Goal: Transaction & Acquisition: Purchase product/service

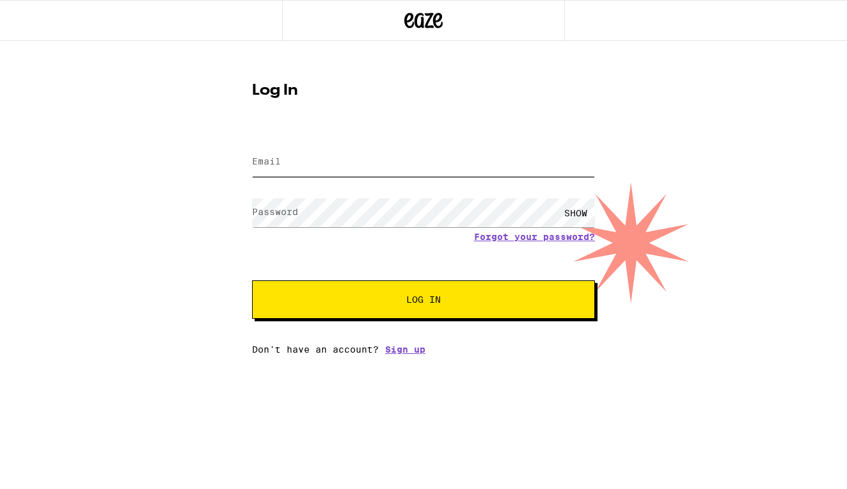
type input "[EMAIL_ADDRESS][DOMAIN_NAME]"
click at [573, 214] on div "SHOW" at bounding box center [576, 212] width 38 height 29
click at [573, 214] on div "HIDE" at bounding box center [576, 212] width 38 height 29
click at [444, 297] on span "Log In" at bounding box center [423, 299] width 239 height 9
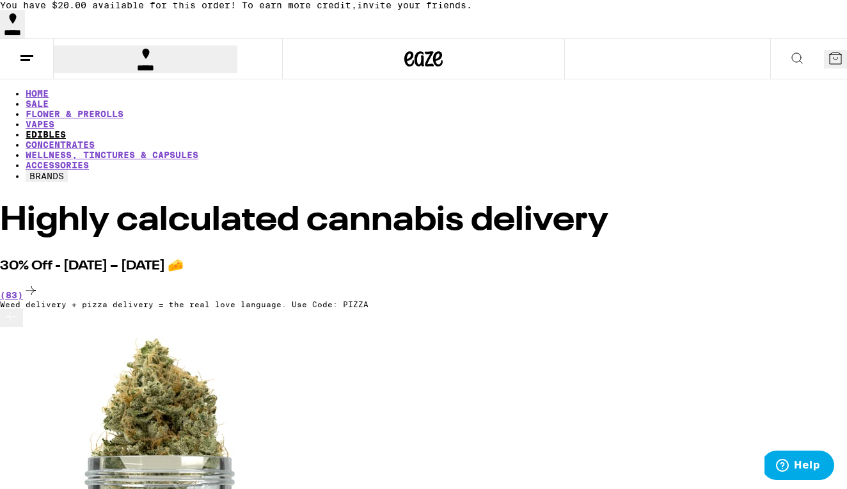
click at [66, 129] on link "EDIBLES" at bounding box center [46, 134] width 40 height 10
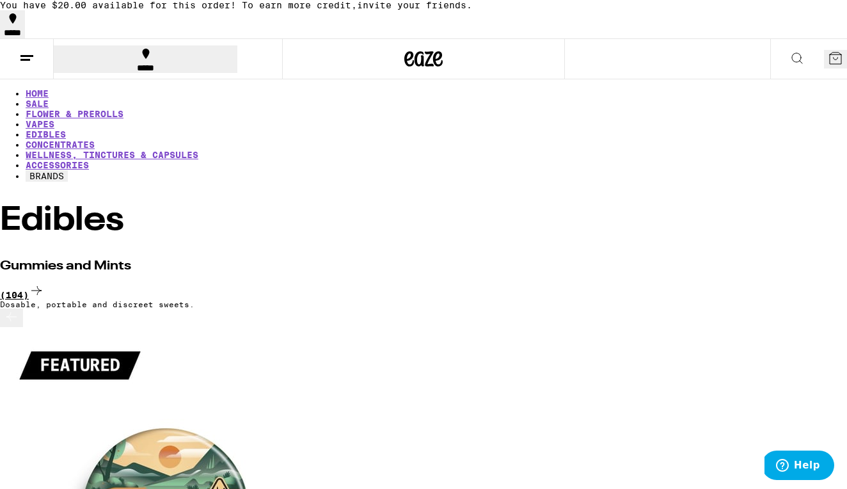
click at [807, 283] on div "(104)" at bounding box center [423, 291] width 847 height 17
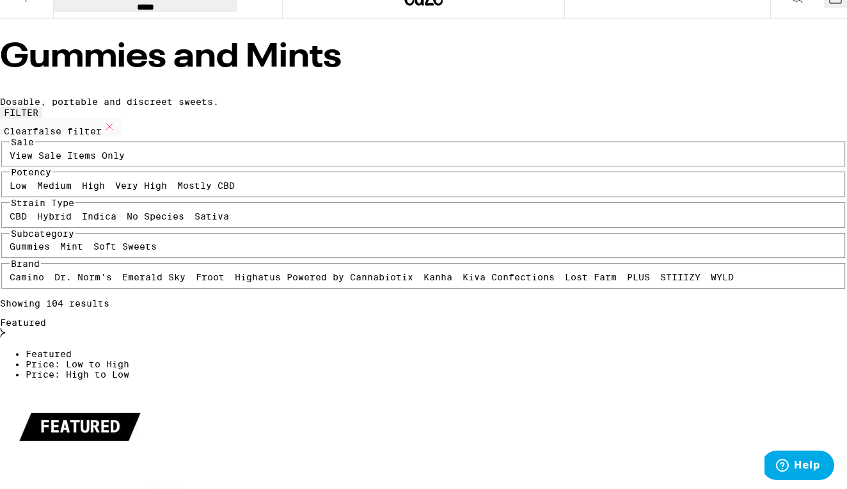
scroll to position [60, 0]
click at [105, 161] on label "View Sale Items Only" at bounding box center [67, 156] width 115 height 10
click at [13, 154] on input "View Sale Items Only" at bounding box center [12, 153] width 1 height 1
checkbox input "true"
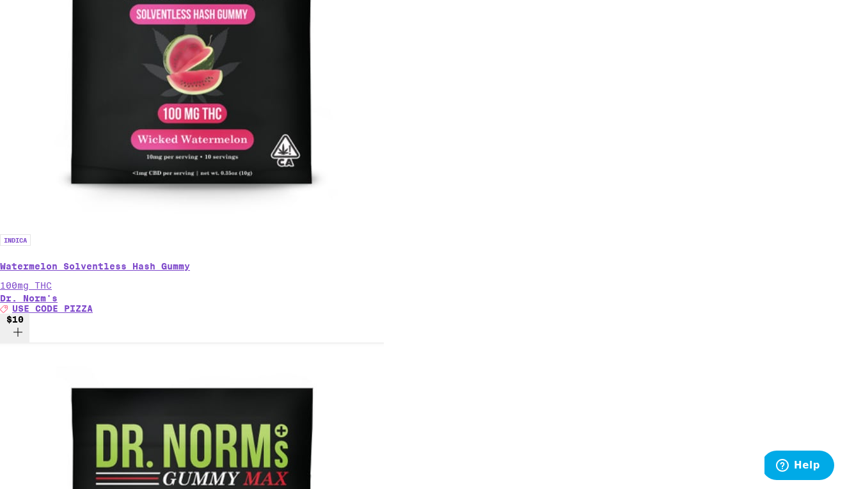
scroll to position [632, 0]
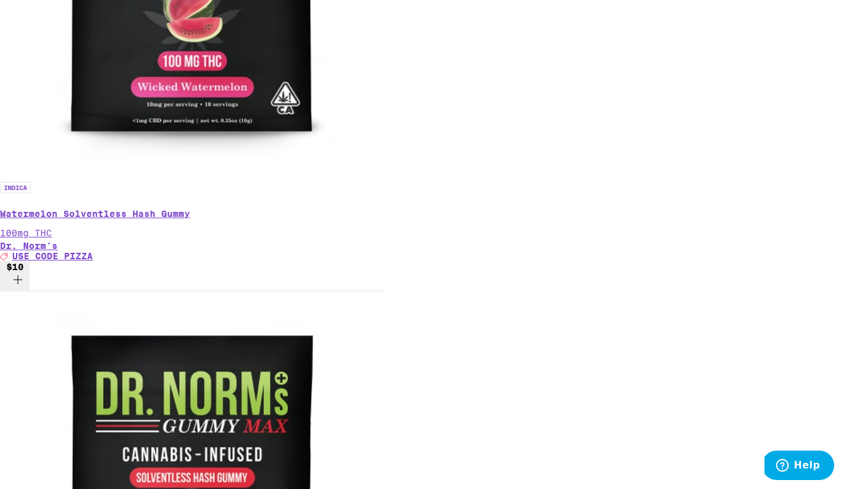
scroll to position [745, 0]
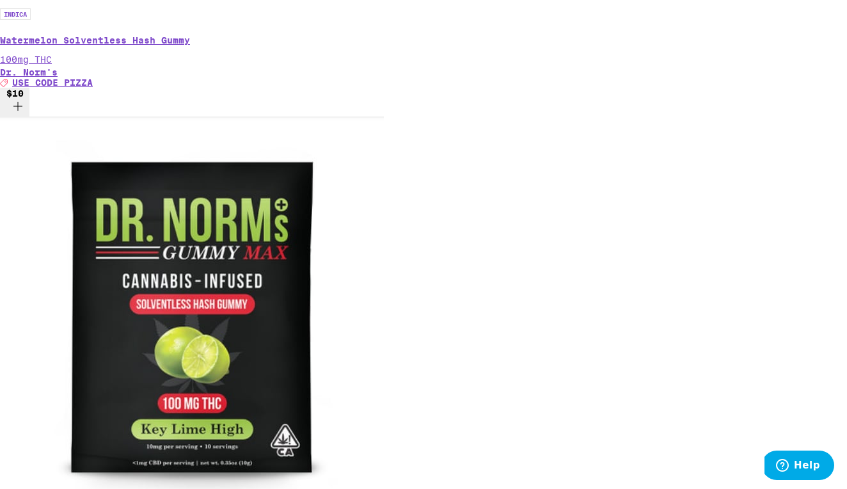
scroll to position [854, 0]
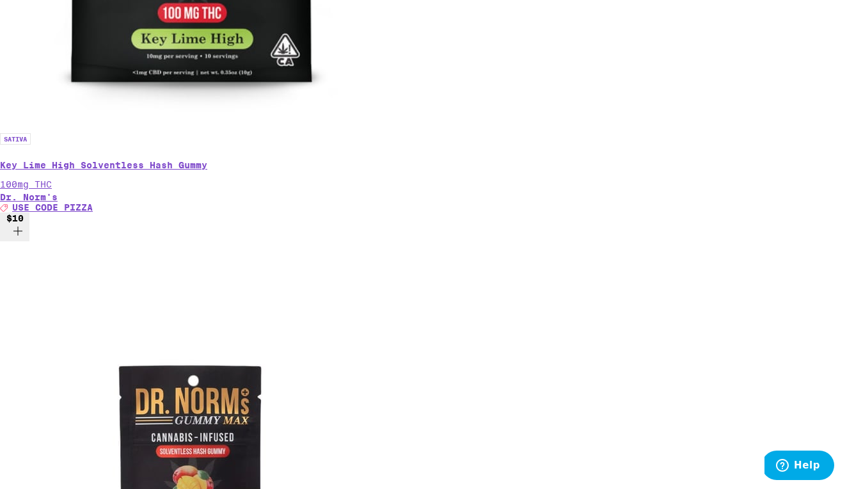
scroll to position [1250, 0]
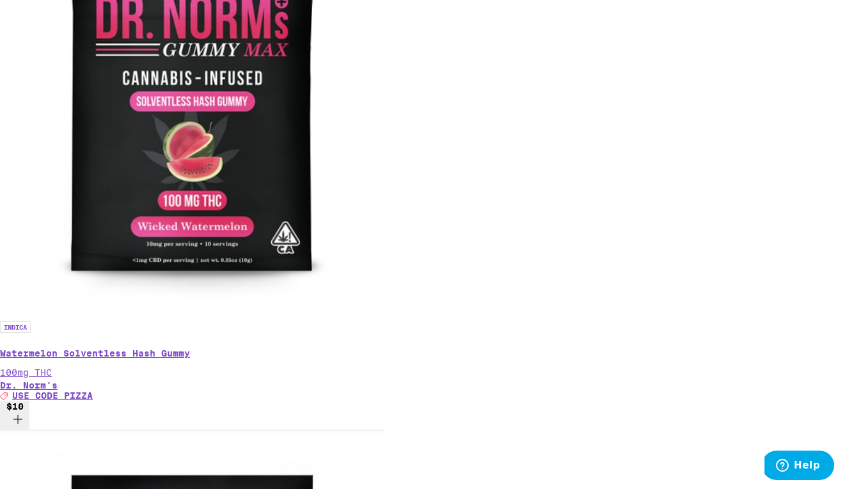
scroll to position [542, 0]
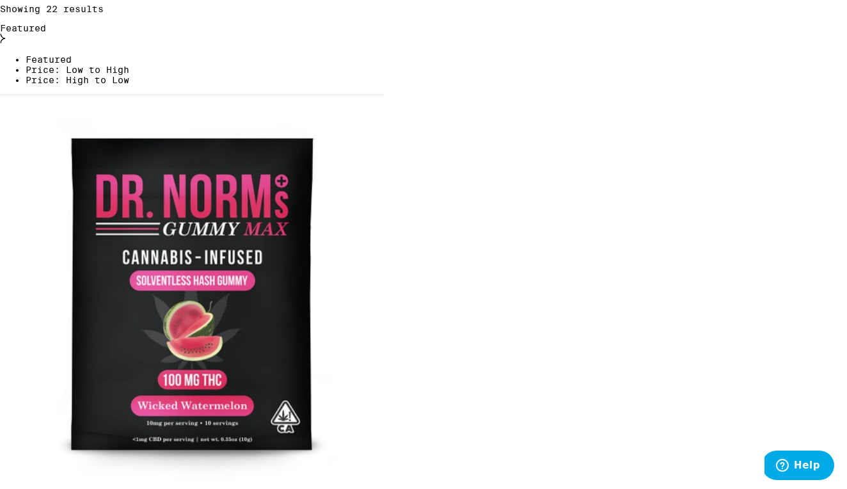
scroll to position [356, 0]
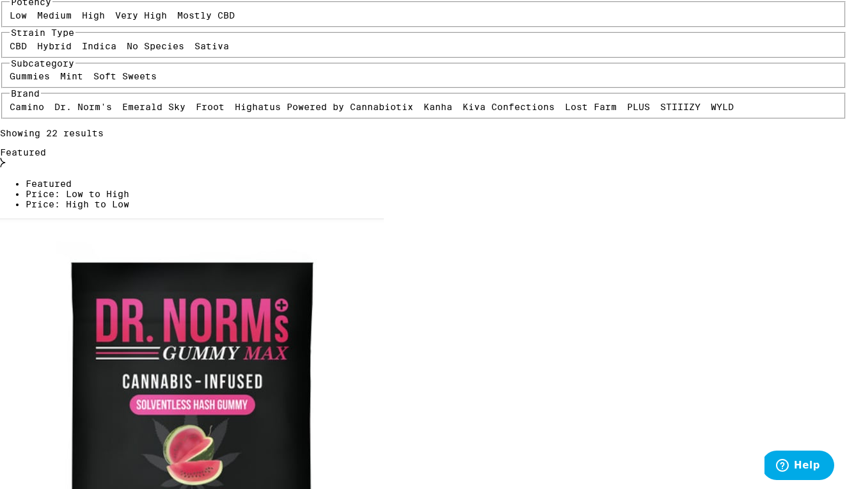
scroll to position [252, 0]
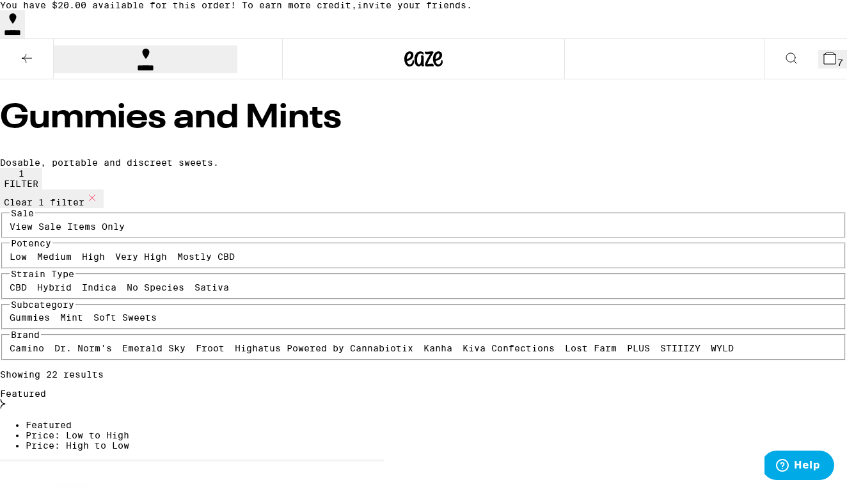
scroll to position [0, 0]
click at [824, 62] on icon at bounding box center [830, 58] width 12 height 12
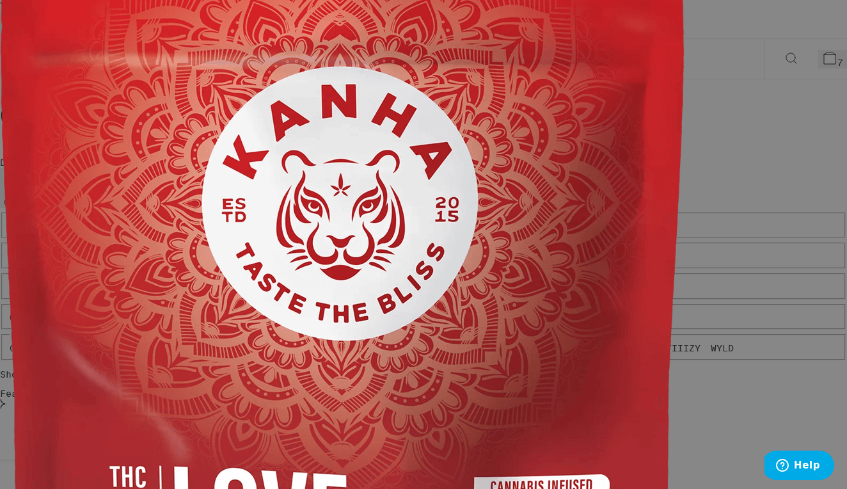
scroll to position [0, 1]
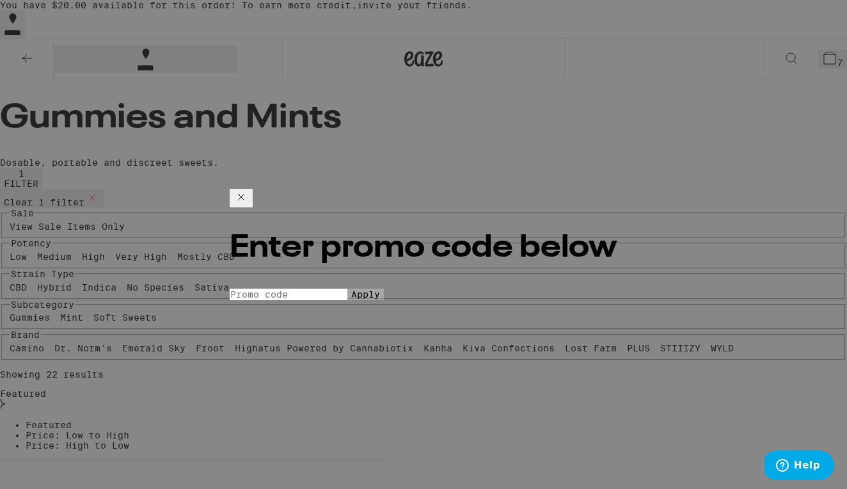
click at [347, 289] on input "Promo Code" at bounding box center [289, 295] width 118 height 12
type input "pizza"
click at [380, 296] on span "Apply" at bounding box center [365, 294] width 29 height 10
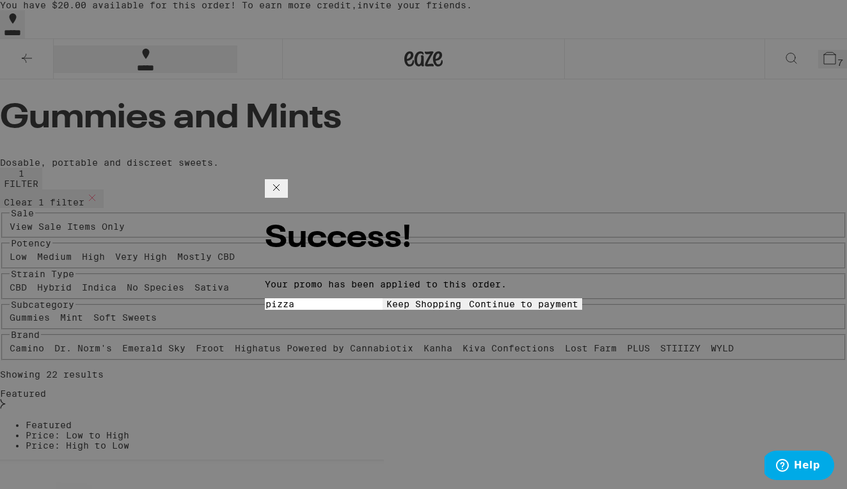
click at [465, 298] on button "Continue to payment" at bounding box center [523, 304] width 117 height 12
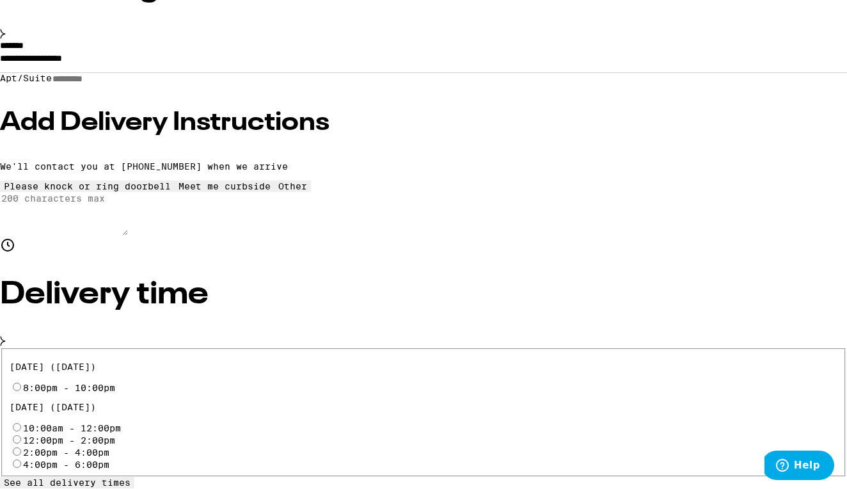
scroll to position [237, 0]
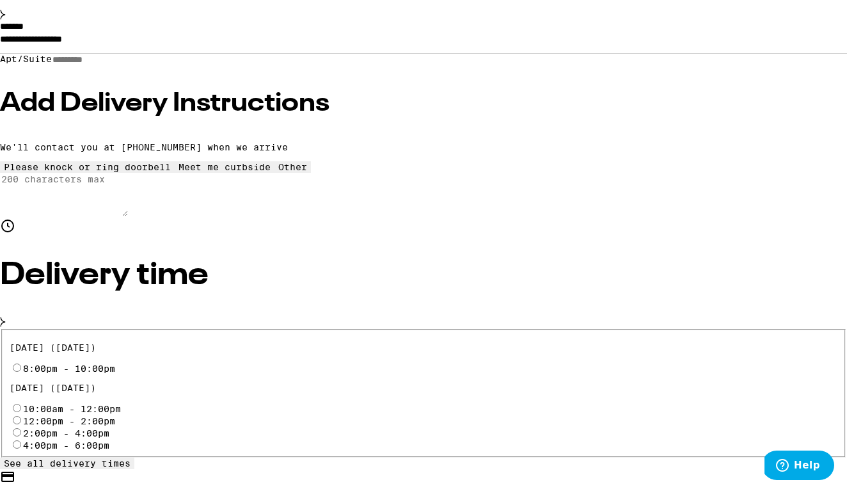
click at [21, 363] on input "8:00pm - 10:00pm" at bounding box center [17, 367] width 8 height 8
radio input "true"
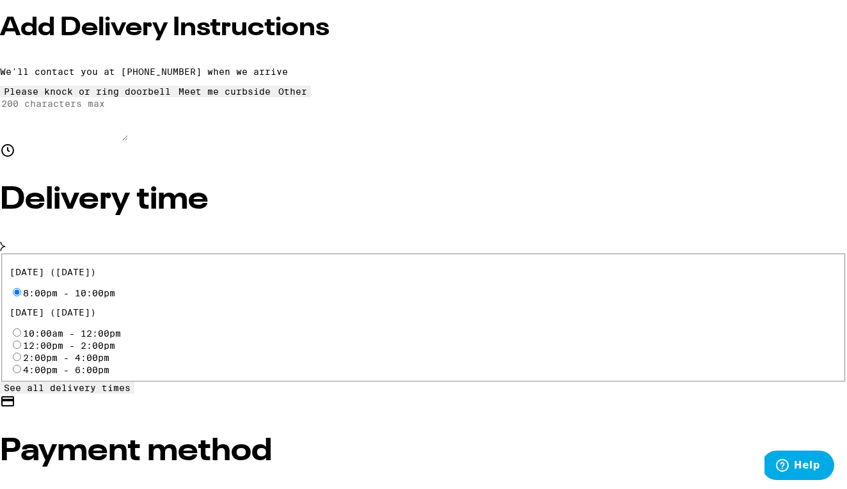
scroll to position [315, 0]
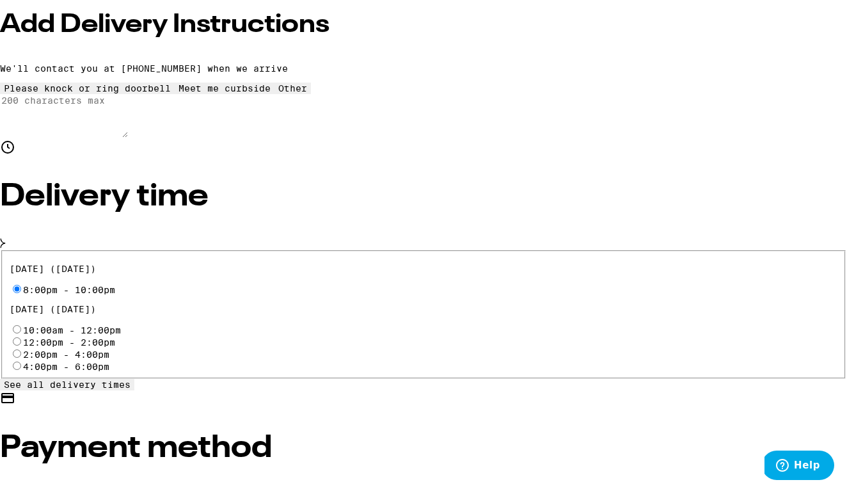
radio input "true"
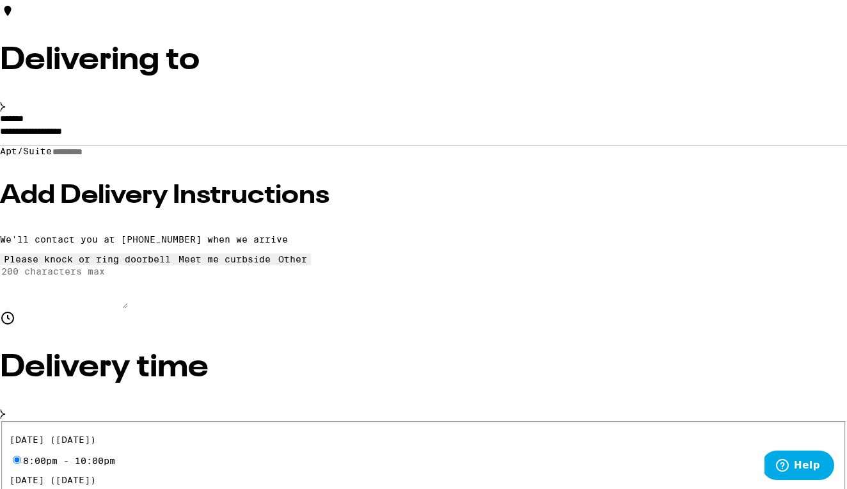
scroll to position [149, 0]
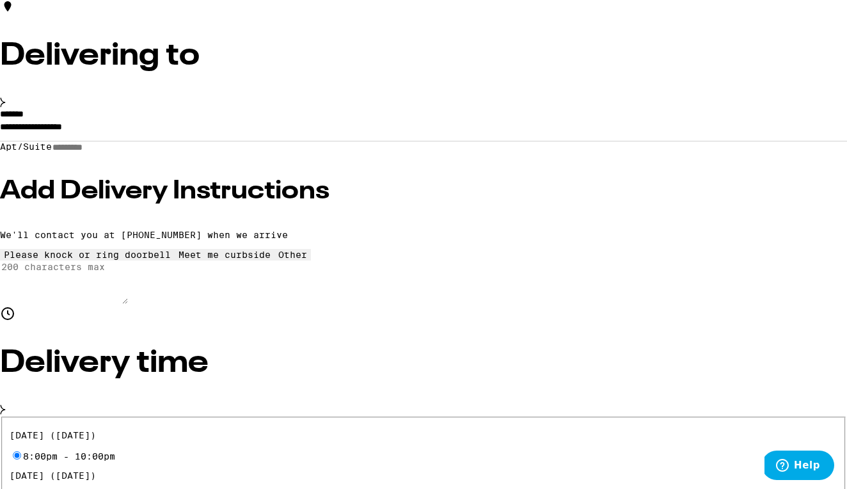
click at [219, 141] on input "**********" at bounding box center [423, 130] width 847 height 22
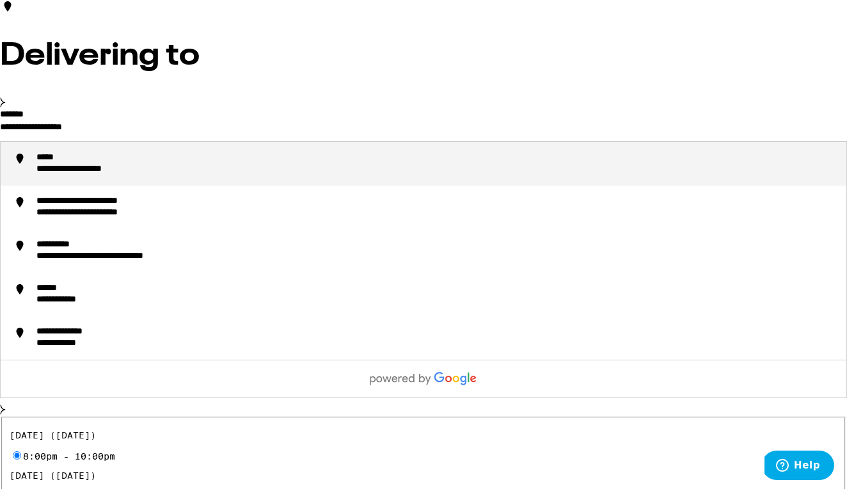
click at [219, 141] on input "**********" at bounding box center [423, 130] width 847 height 22
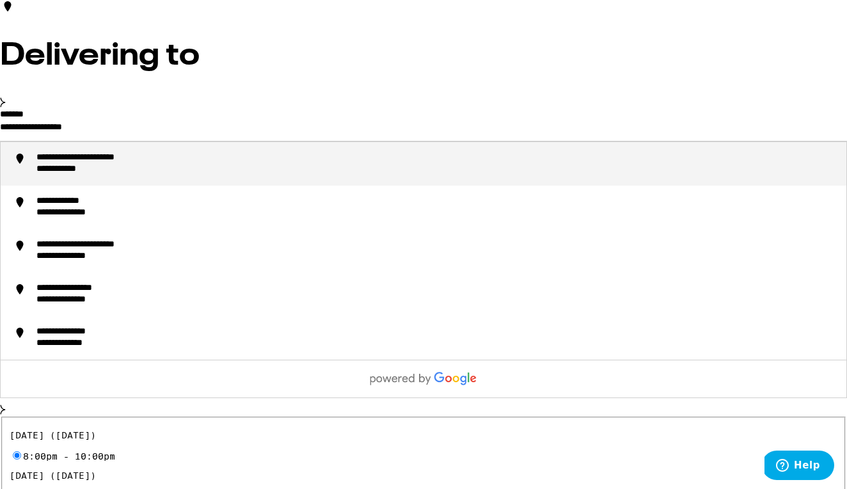
click at [268, 175] on div "**********" at bounding box center [436, 163] width 800 height 23
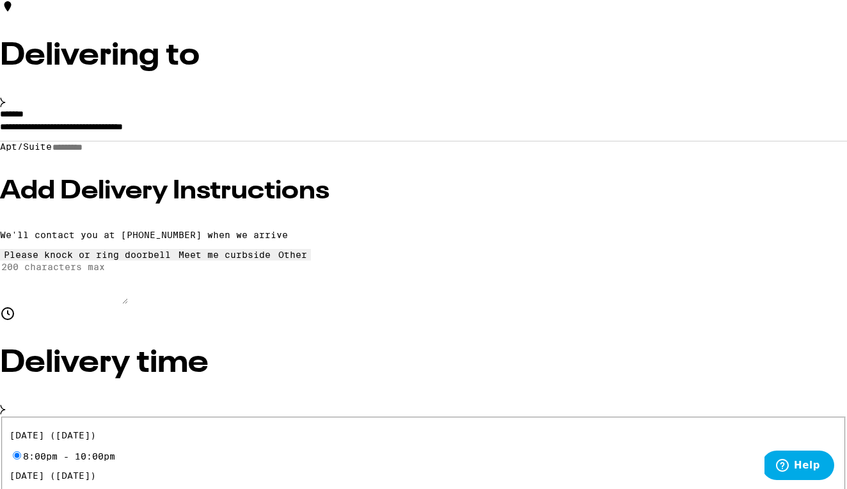
type input "**********"
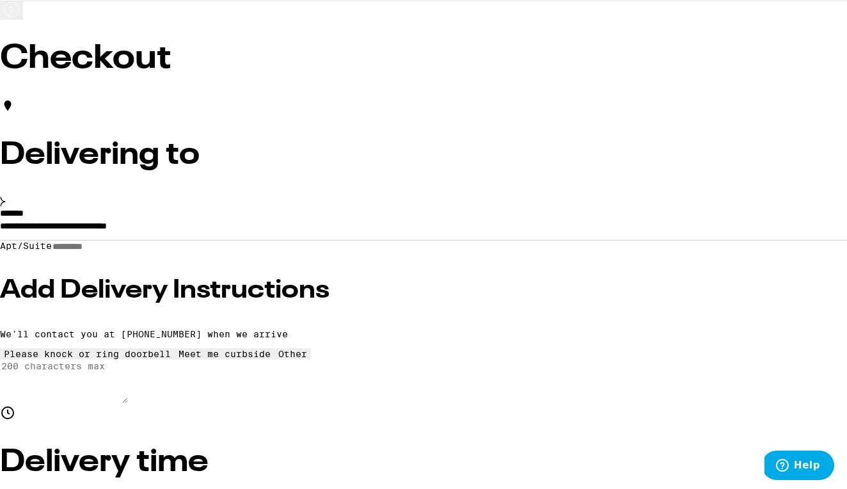
scroll to position [56, 0]
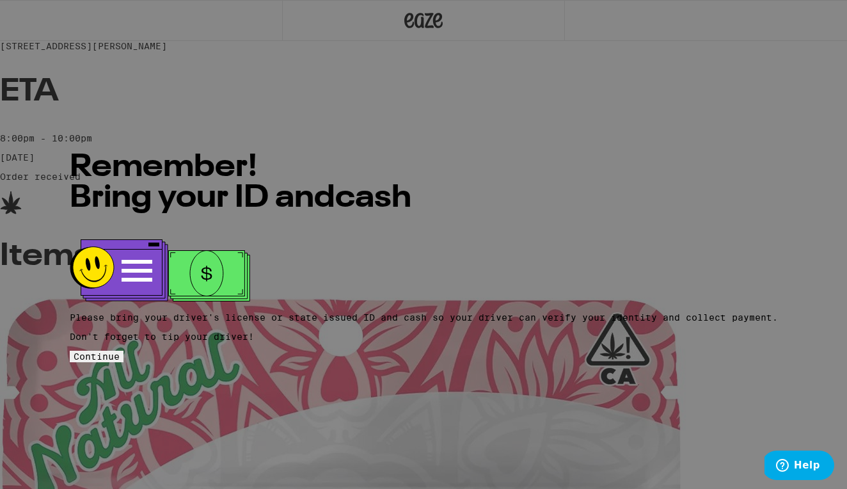
click at [120, 351] on span "Continue" at bounding box center [97, 356] width 46 height 10
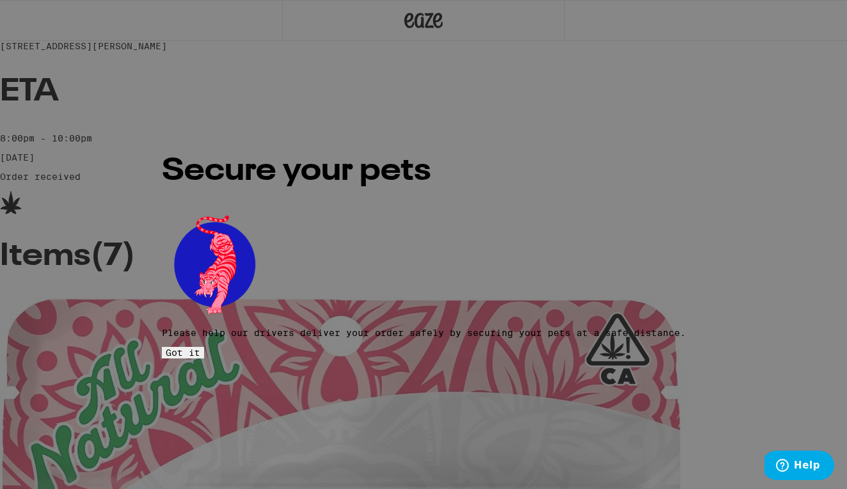
click at [200, 347] on span "Got it" at bounding box center [183, 352] width 35 height 10
